Goal: Information Seeking & Learning: Learn about a topic

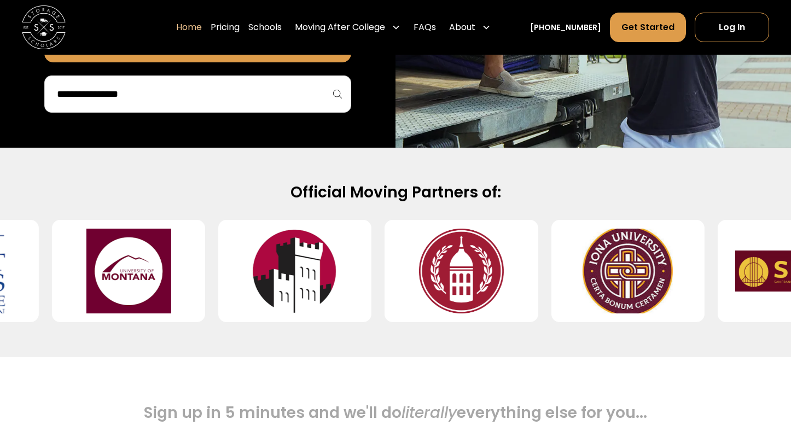
scroll to position [361, 0]
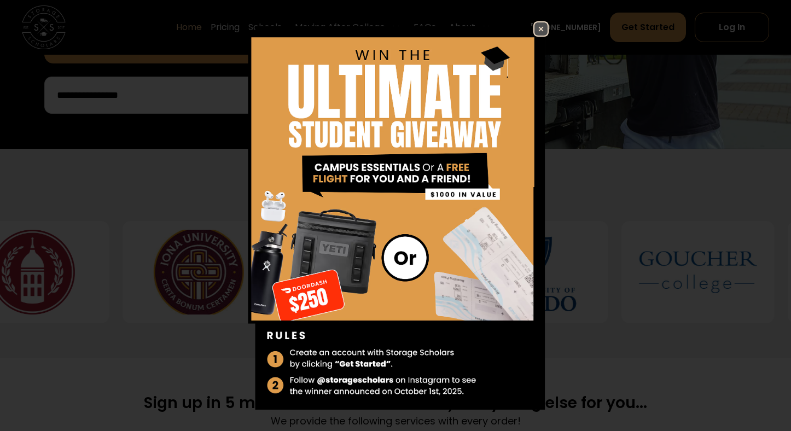
click at [534, 27] on img at bounding box center [540, 28] width 13 height 13
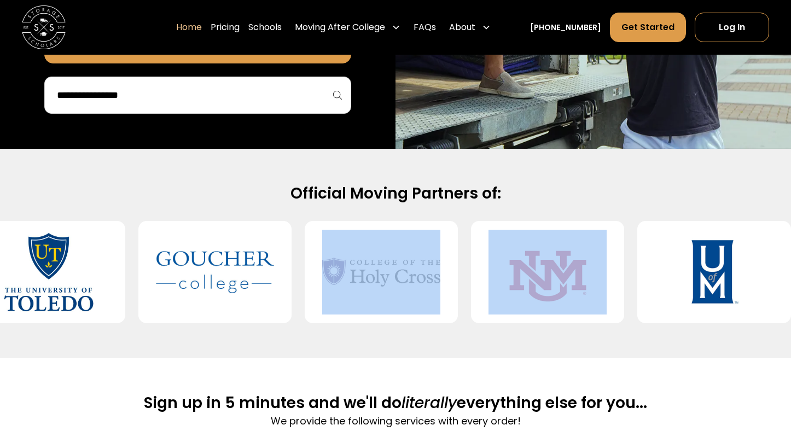
drag, startPoint x: 429, startPoint y: 283, endPoint x: 444, endPoint y: 282, distance: 14.9
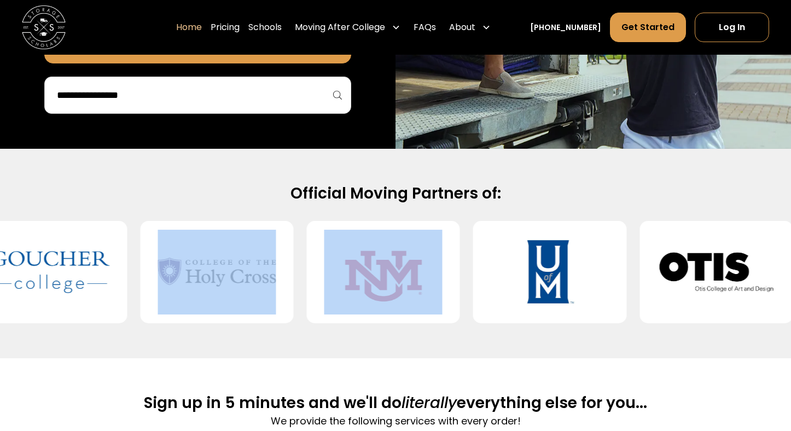
click at [434, 179] on div "Official Moving Partners of:" at bounding box center [395, 254] width 791 height 210
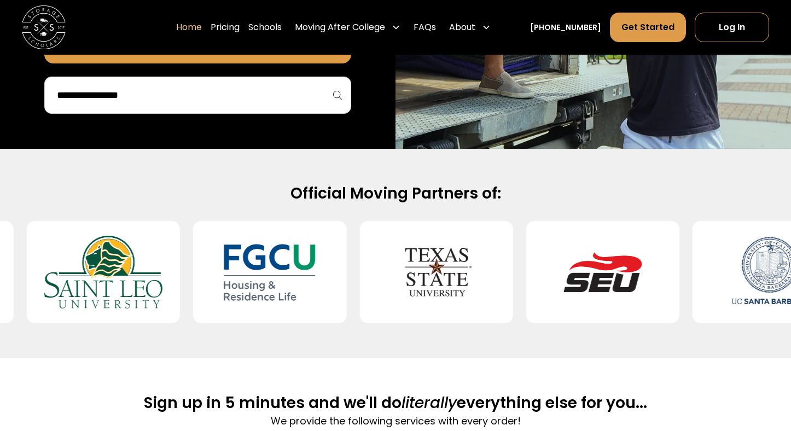
click at [483, 199] on h2 "Official Moving Partners of:" at bounding box center [395, 194] width 701 height 20
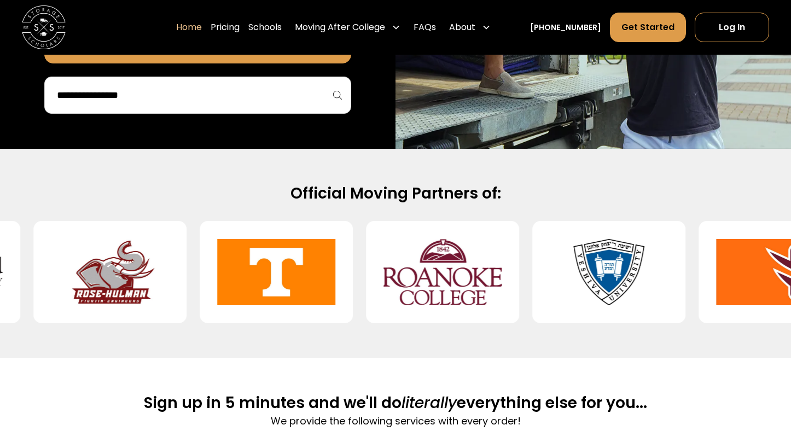
click at [305, 292] on img at bounding box center [276, 272] width 118 height 85
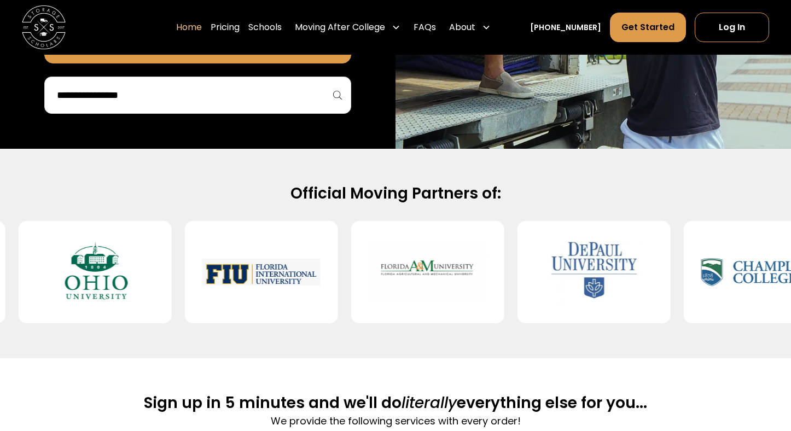
scroll to position [362, 0]
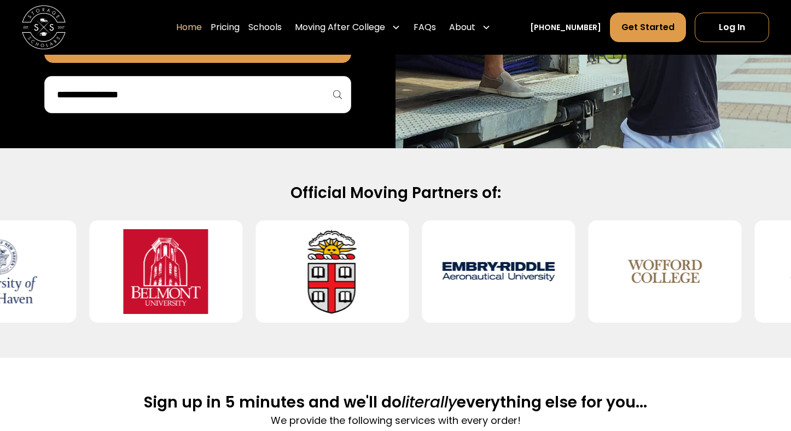
click at [327, 280] on img at bounding box center [332, 271] width 118 height 85
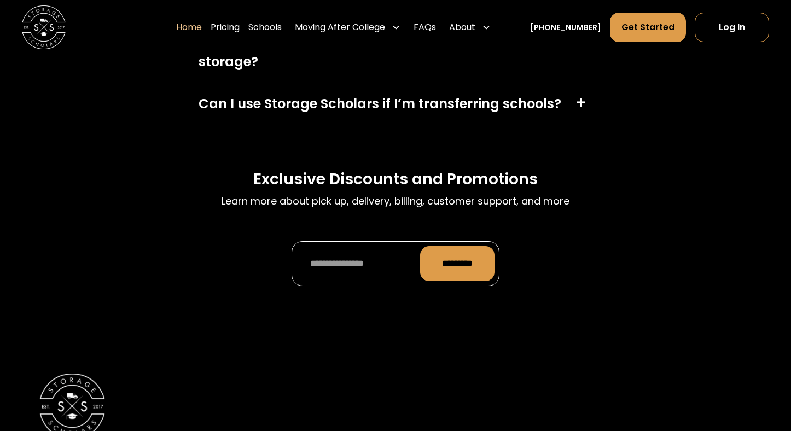
scroll to position [3342, 0]
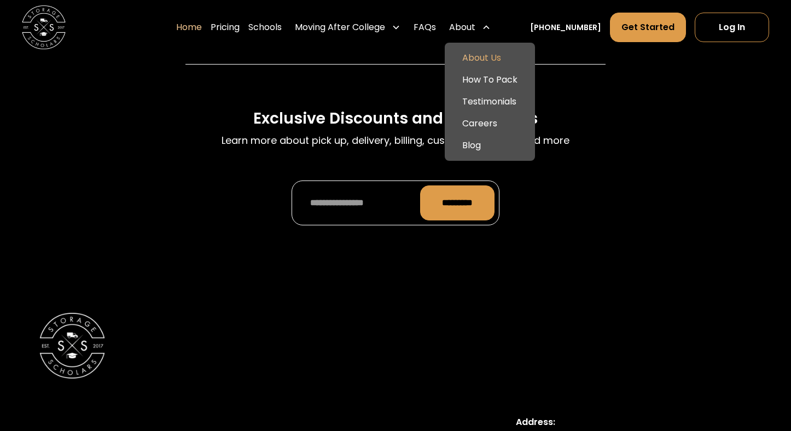
click at [491, 58] on link "About Us" at bounding box center [490, 58] width 82 height 22
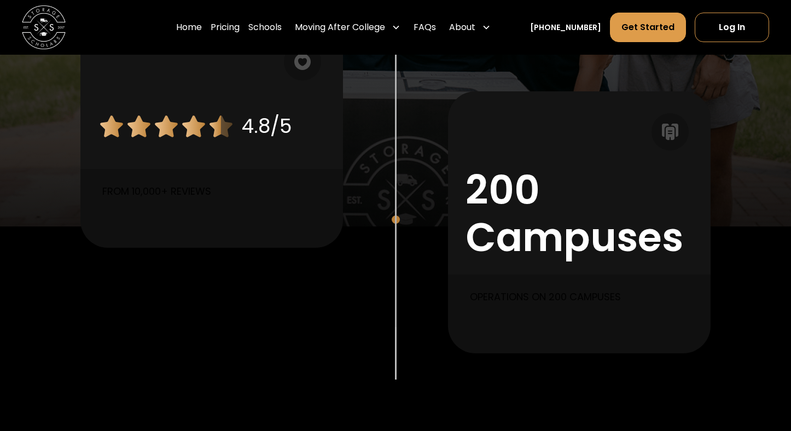
scroll to position [974, 0]
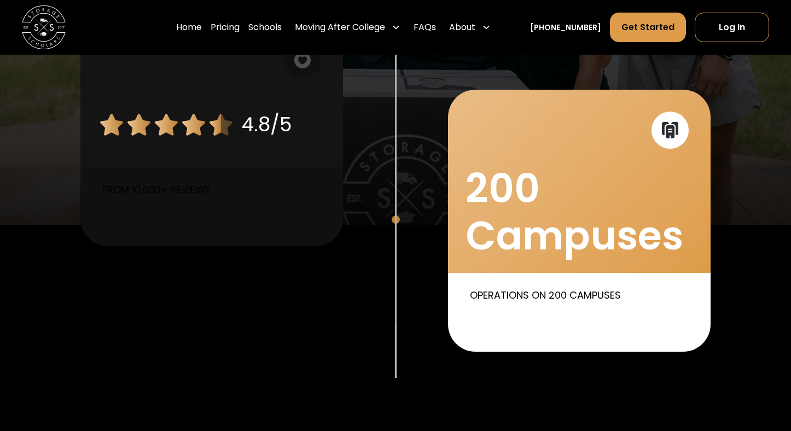
click at [627, 197] on div "200 Campuses" at bounding box center [580, 212] width 228 height 95
click at [667, 135] on icon at bounding box center [670, 131] width 9 height 13
click at [549, 219] on div "200 Campuses" at bounding box center [580, 212] width 228 height 95
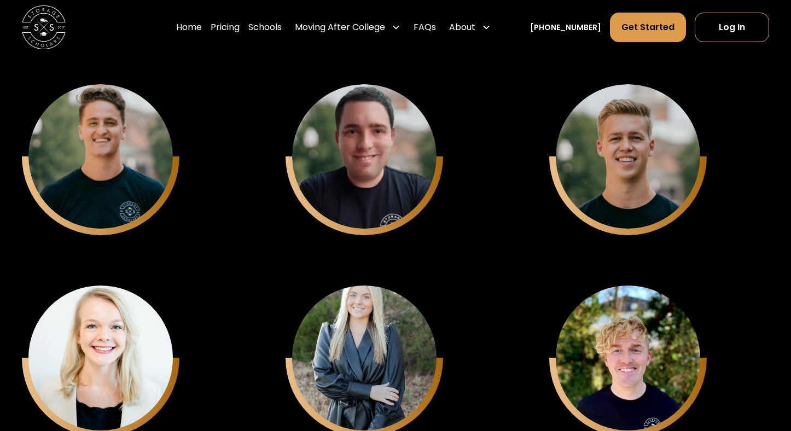
scroll to position [2790, 0]
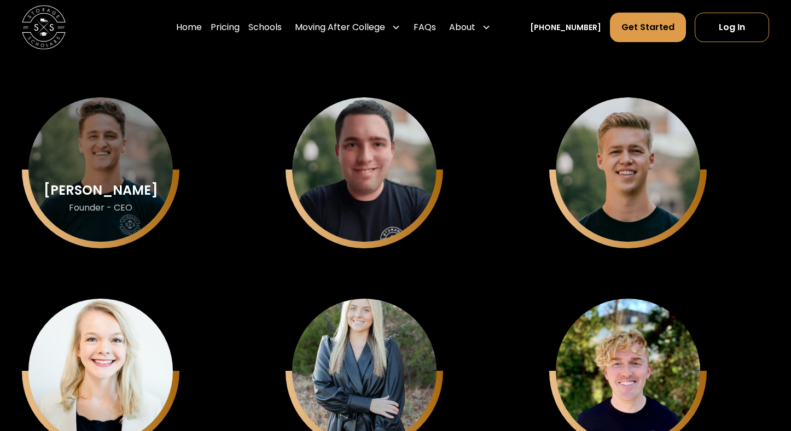
click at [122, 171] on div "[PERSON_NAME] Founder - CEO" at bounding box center [100, 169] width 144 height 144
